Goal: Information Seeking & Learning: Check status

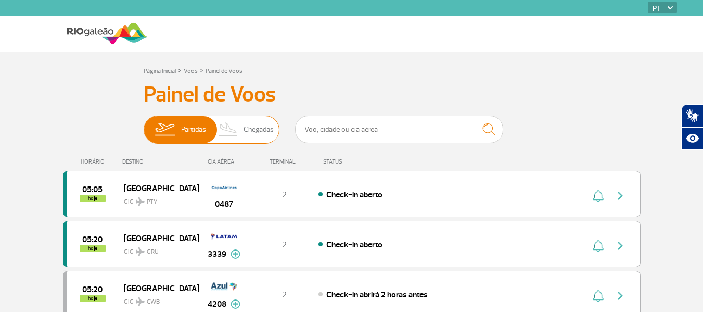
click at [250, 122] on span "Chegadas" at bounding box center [258, 129] width 30 height 27
click at [144, 124] on input "Partidas Chegadas" at bounding box center [144, 124] width 0 height 0
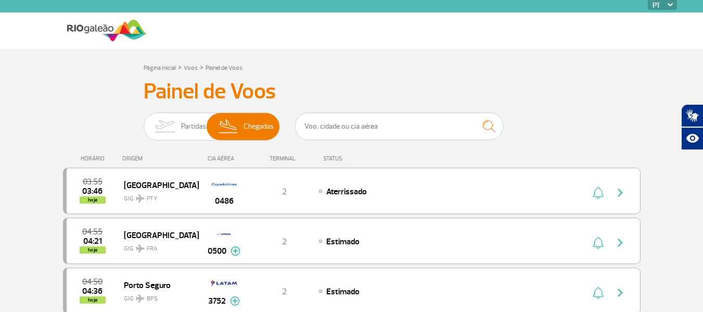
scroll to position [52, 0]
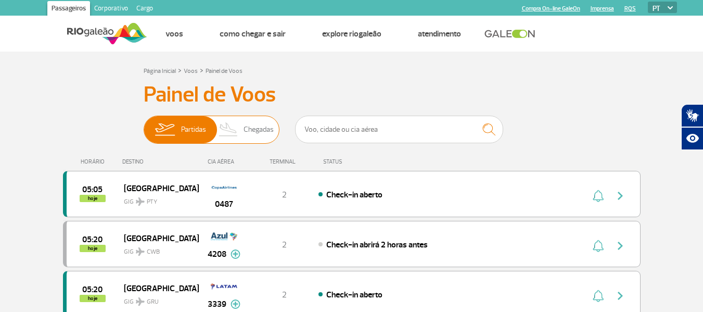
click at [264, 126] on span "Chegadas" at bounding box center [258, 129] width 30 height 27
click at [144, 124] on input "Partidas Chegadas" at bounding box center [144, 124] width 0 height 0
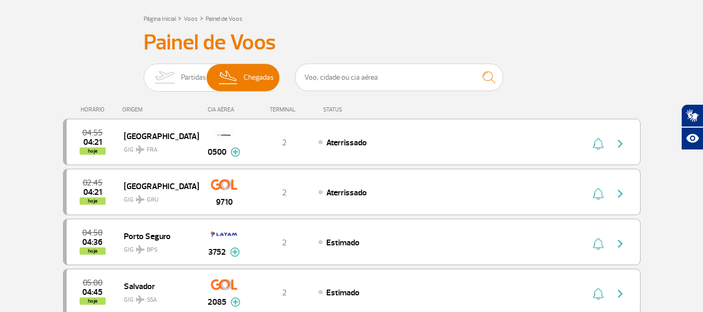
scroll to position [104, 0]
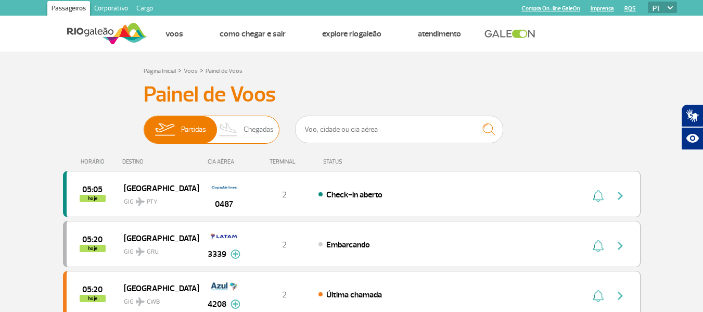
click at [265, 127] on span "Chegadas" at bounding box center [258, 129] width 30 height 27
click at [144, 124] on input "Partidas Chegadas" at bounding box center [144, 124] width 0 height 0
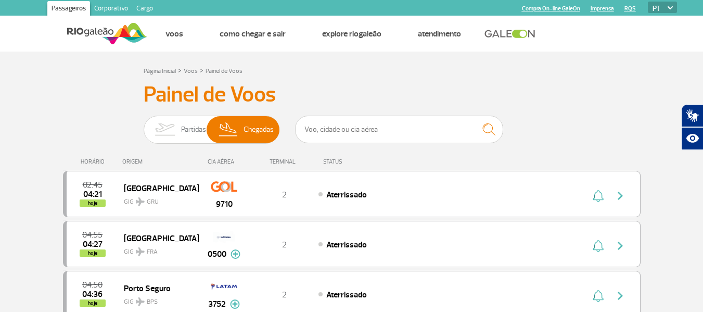
scroll to position [52, 0]
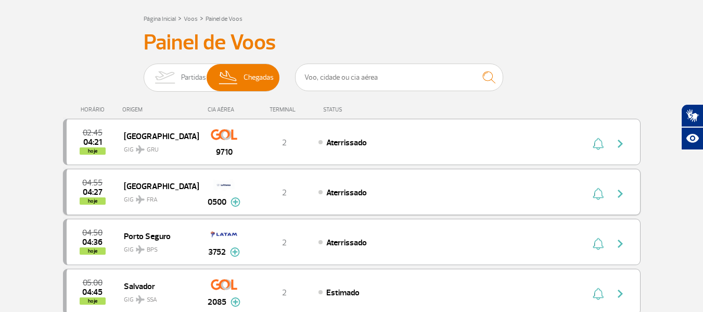
click at [235, 200] on img at bounding box center [235, 201] width 10 height 9
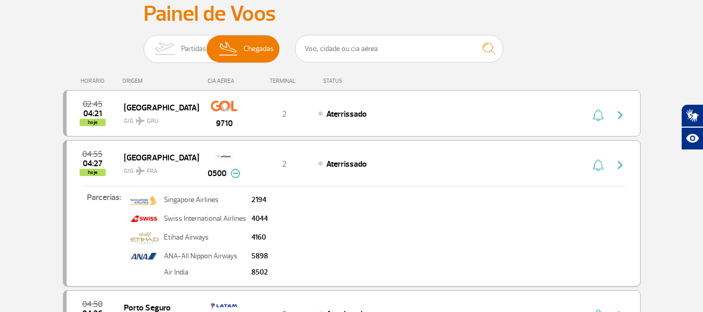
scroll to position [104, 0]
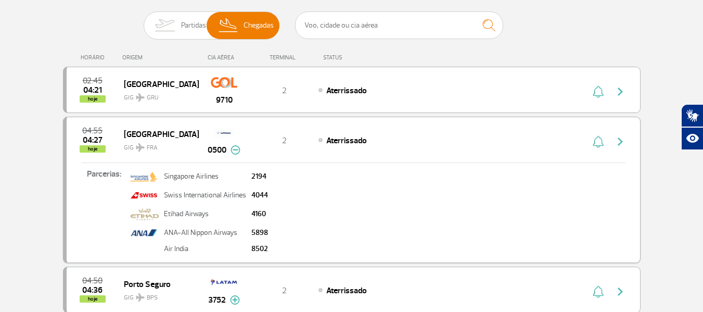
click at [313, 225] on div "Parcerias: Singapore Airlines 2194 Swiss International Airlines 4044 Etihad Air…" at bounding box center [353, 209] width 573 height 94
click at [273, 214] on div "Parcerias: Singapore Airlines 2194 Swiss International Airlines 4044 Etihad Air…" at bounding box center [353, 209] width 573 height 94
click at [240, 153] on img at bounding box center [235, 149] width 10 height 9
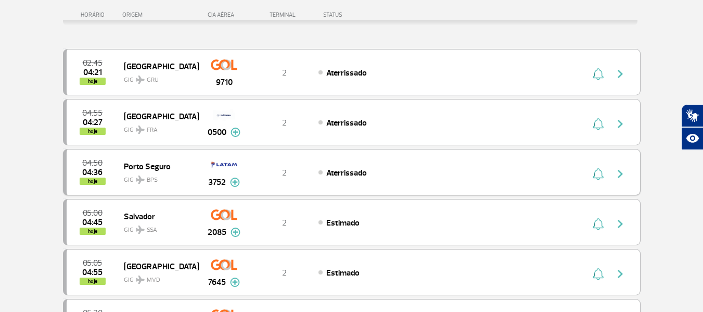
scroll to position [156, 0]
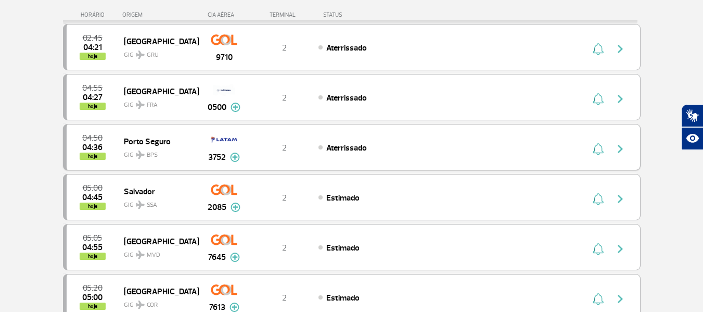
click at [235, 156] on img at bounding box center [235, 156] width 10 height 9
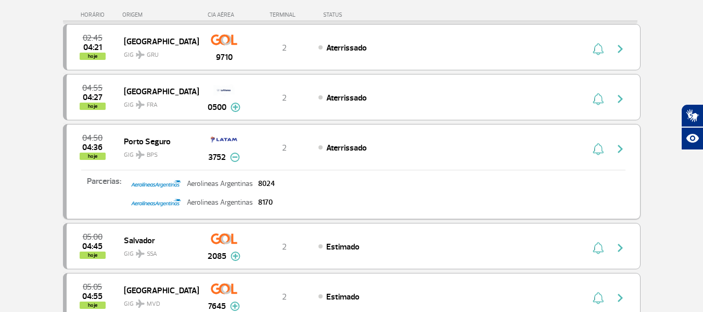
click at [235, 156] on img at bounding box center [235, 156] width 10 height 9
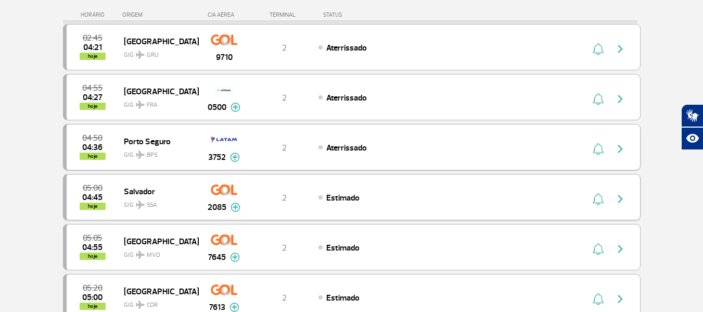
click at [239, 207] on img at bounding box center [235, 206] width 10 height 9
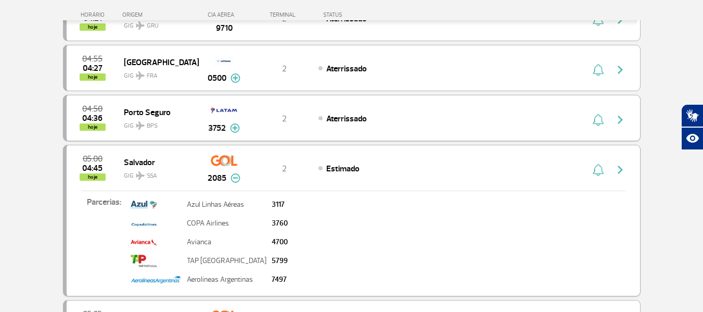
scroll to position [208, 0]
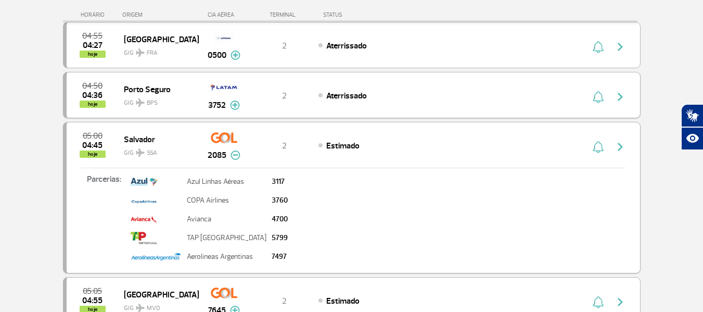
click at [235, 158] on img at bounding box center [235, 154] width 10 height 9
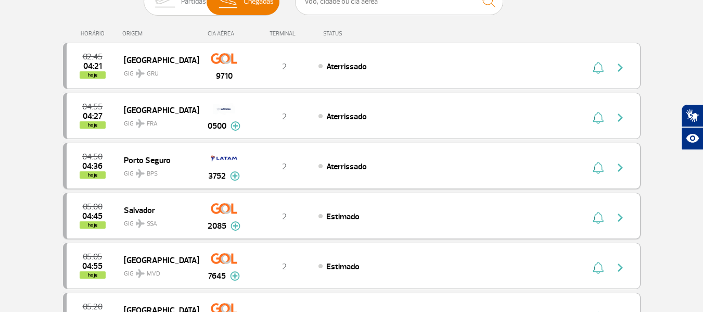
scroll to position [0, 0]
